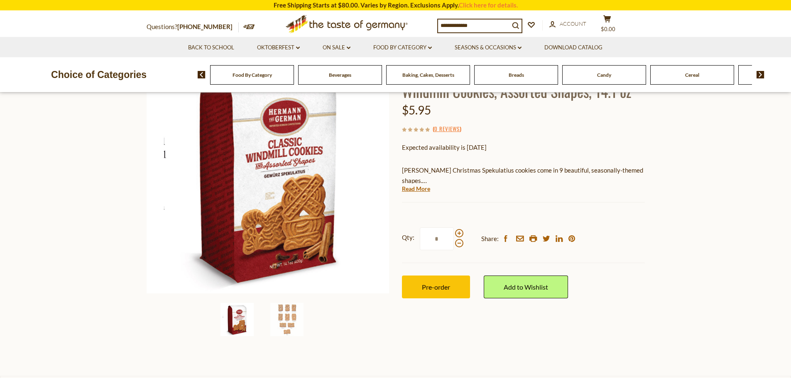
scroll to position [92, 0]
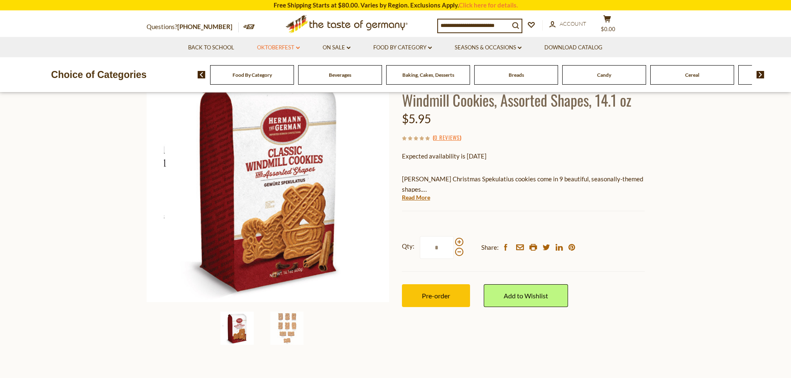
click at [299, 45] on link "Oktoberfest dropdown_arrow" at bounding box center [278, 47] width 43 height 9
click at [263, 85] on link "Oktoberfest Foods" at bounding box center [277, 83] width 51 height 7
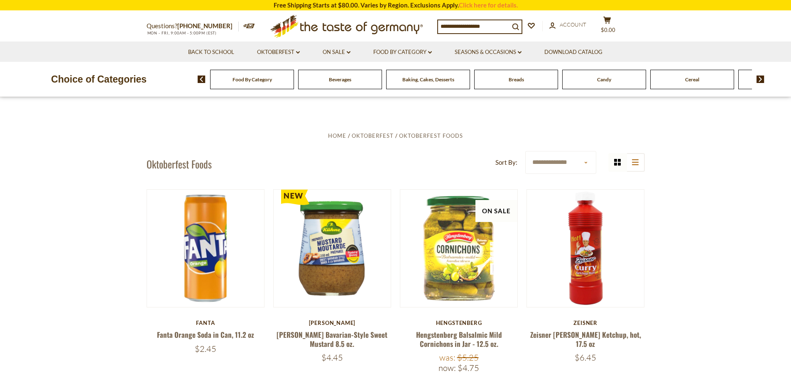
click at [294, 86] on div "Baking, Cakes, Desserts" at bounding box center [252, 80] width 84 height 20
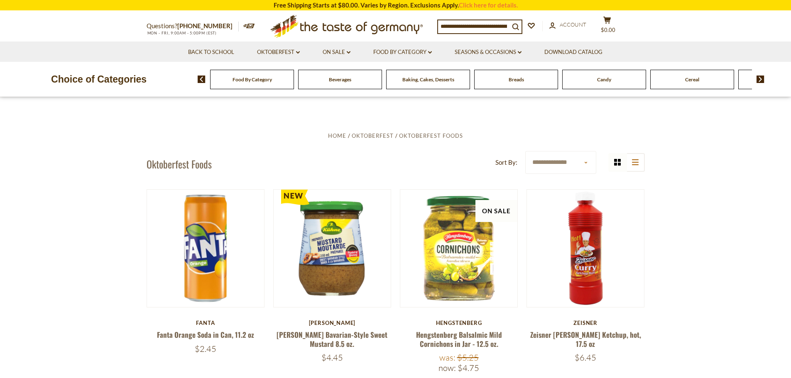
click at [432, 78] on span "Baking, Cakes, Desserts" at bounding box center [428, 79] width 52 height 6
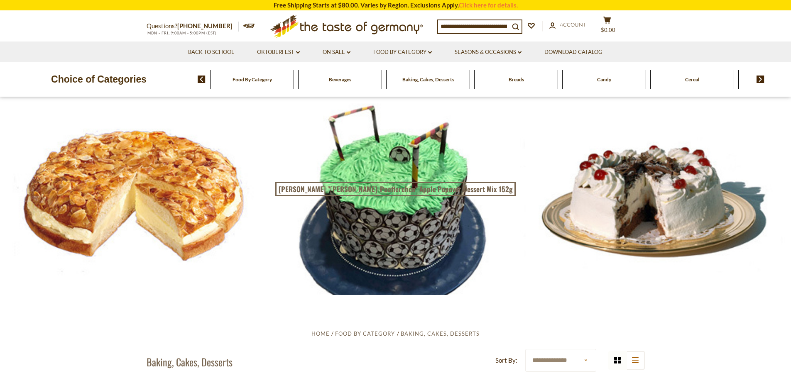
click at [762, 81] on img at bounding box center [761, 79] width 8 height 7
click at [670, 80] on span "Cookies" at bounding box center [670, 79] width 18 height 6
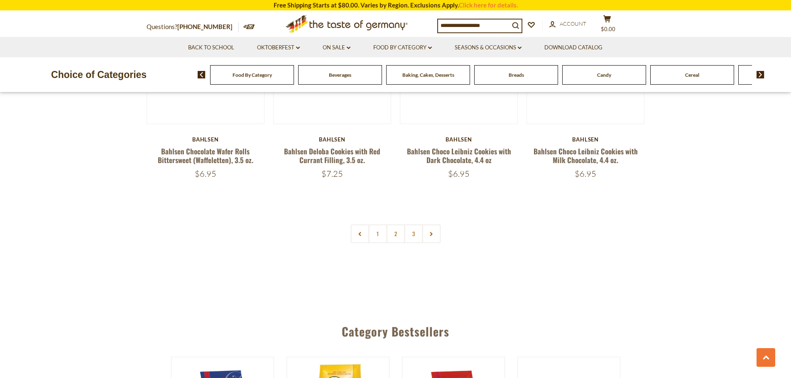
scroll to position [1985, 0]
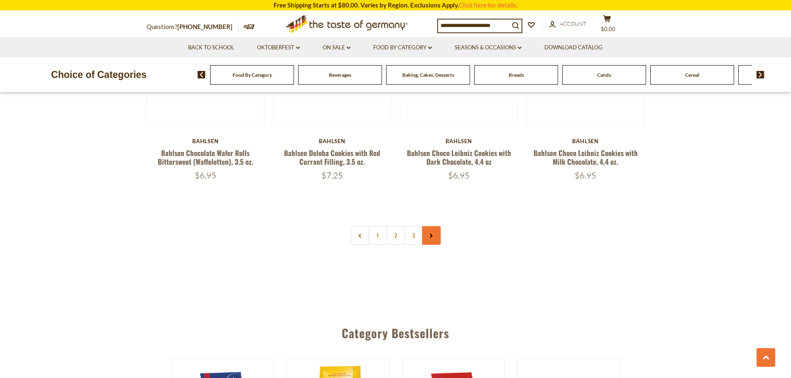
click at [435, 242] on link at bounding box center [431, 235] width 19 height 19
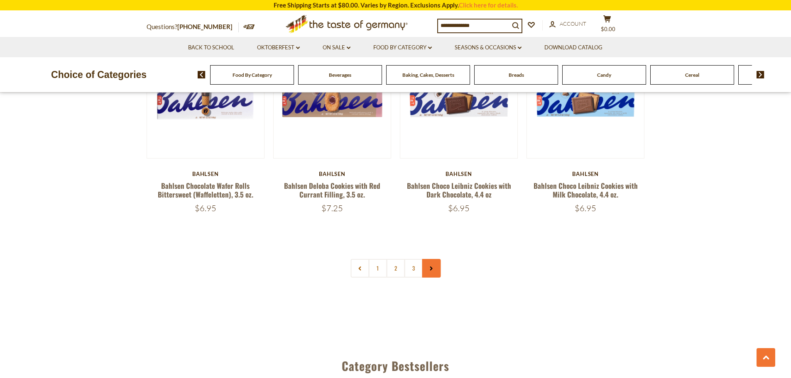
scroll to position [1956, 0]
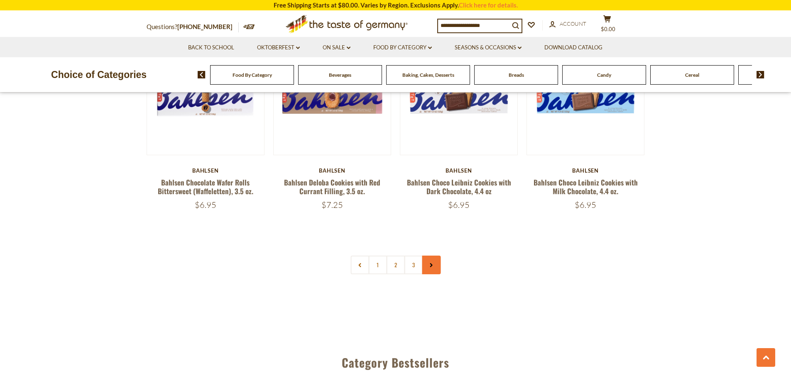
click at [440, 266] on link at bounding box center [431, 265] width 19 height 19
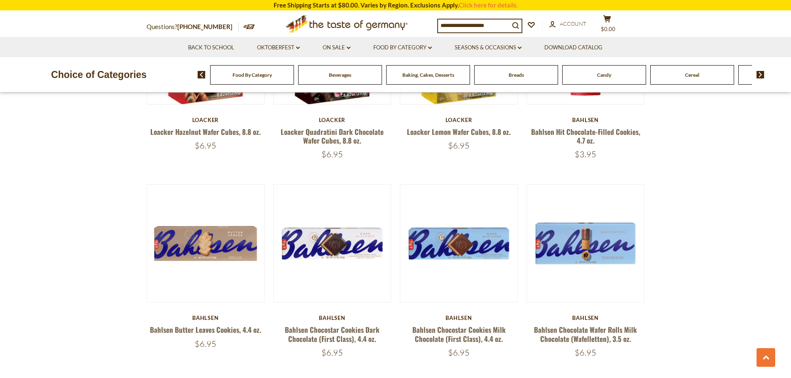
scroll to position [1607, 0]
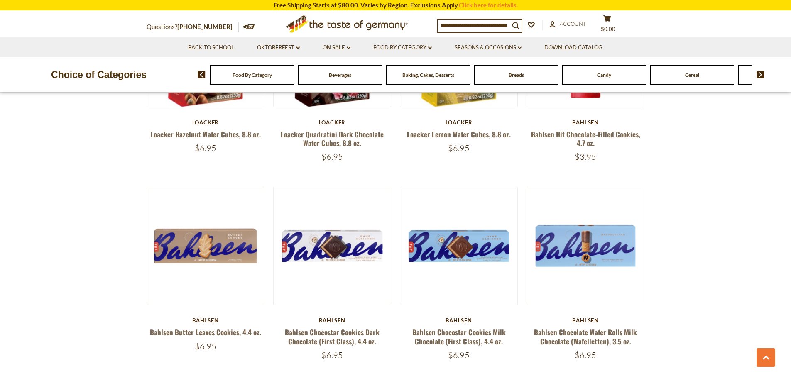
scroll to position [1985, 0]
